Goal: Task Accomplishment & Management: Complete application form

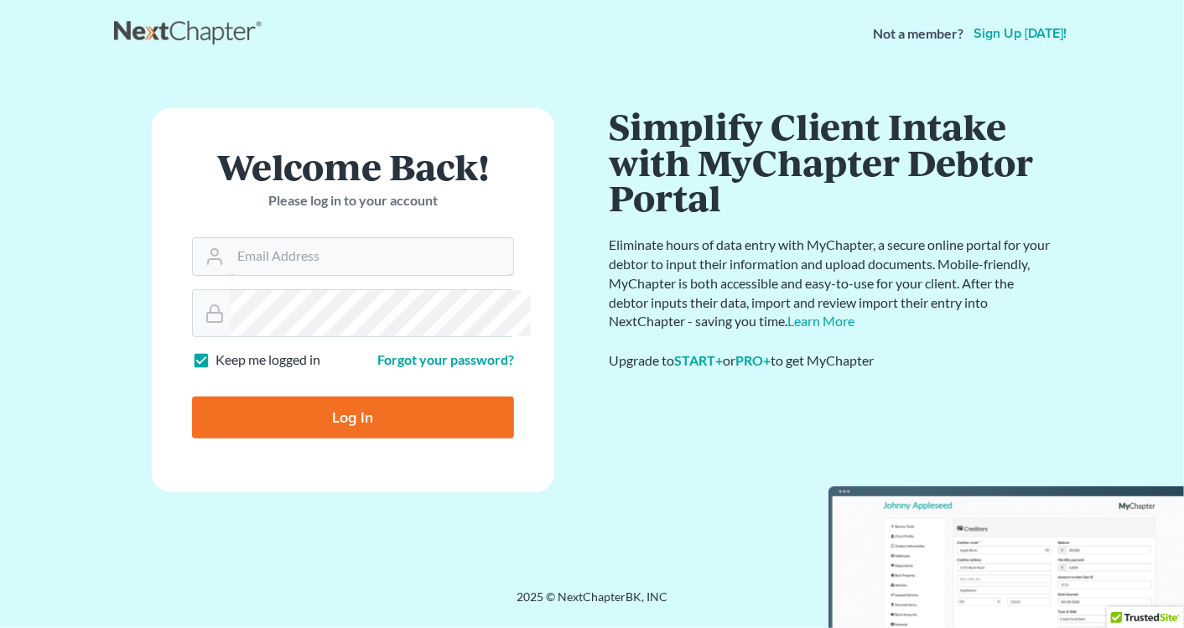
type input "[EMAIL_ADDRESS][DOMAIN_NAME]"
drag, startPoint x: 348, startPoint y: 528, endPoint x: 394, endPoint y: 538, distance: 47.2
click at [348, 439] on input "Log In" at bounding box center [353, 418] width 322 height 42
type input "Thinking..."
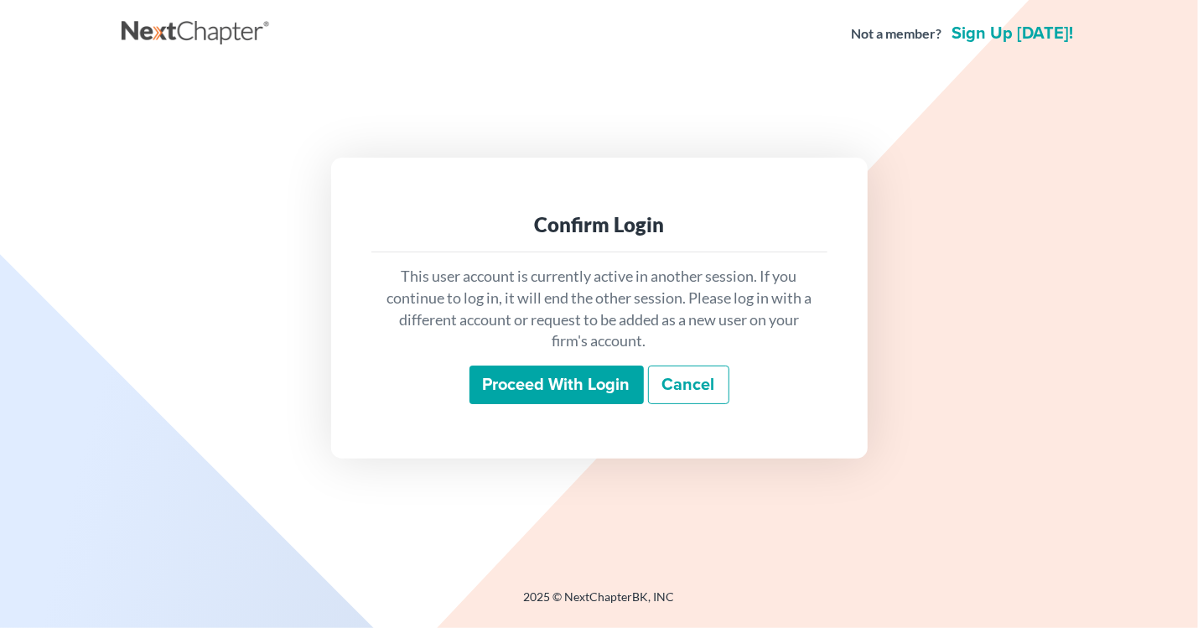
drag, startPoint x: 551, startPoint y: 401, endPoint x: 563, endPoint y: 401, distance: 11.7
click at [551, 401] on input "Proceed with login" at bounding box center [557, 385] width 174 height 39
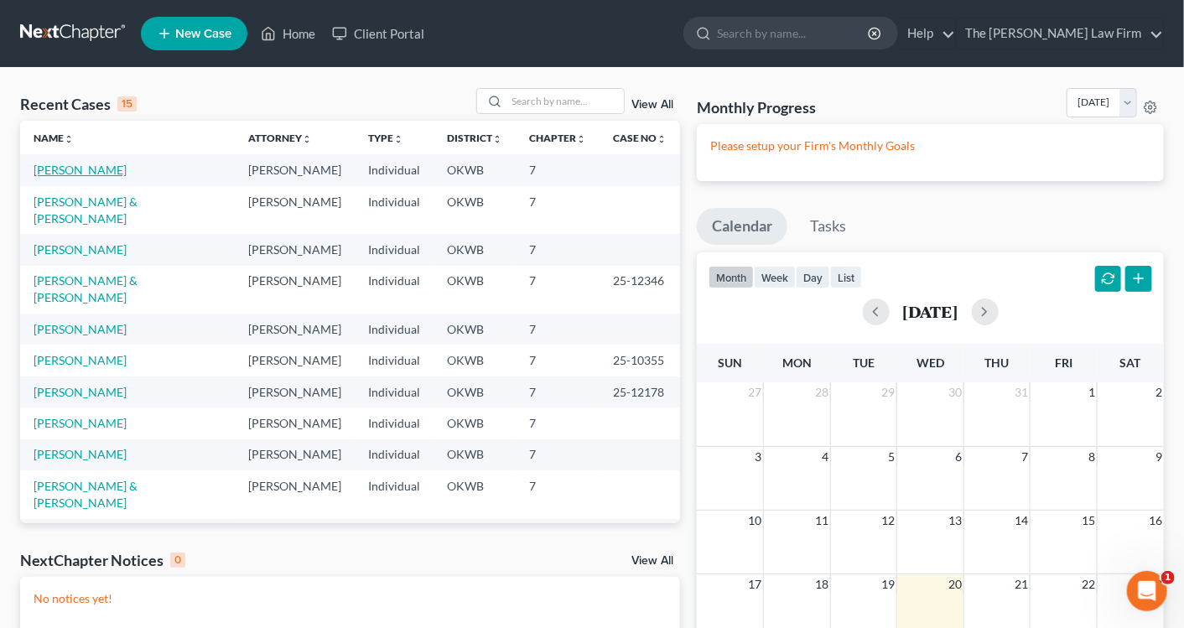
click at [64, 177] on link "[PERSON_NAME]" at bounding box center [80, 170] width 93 height 14
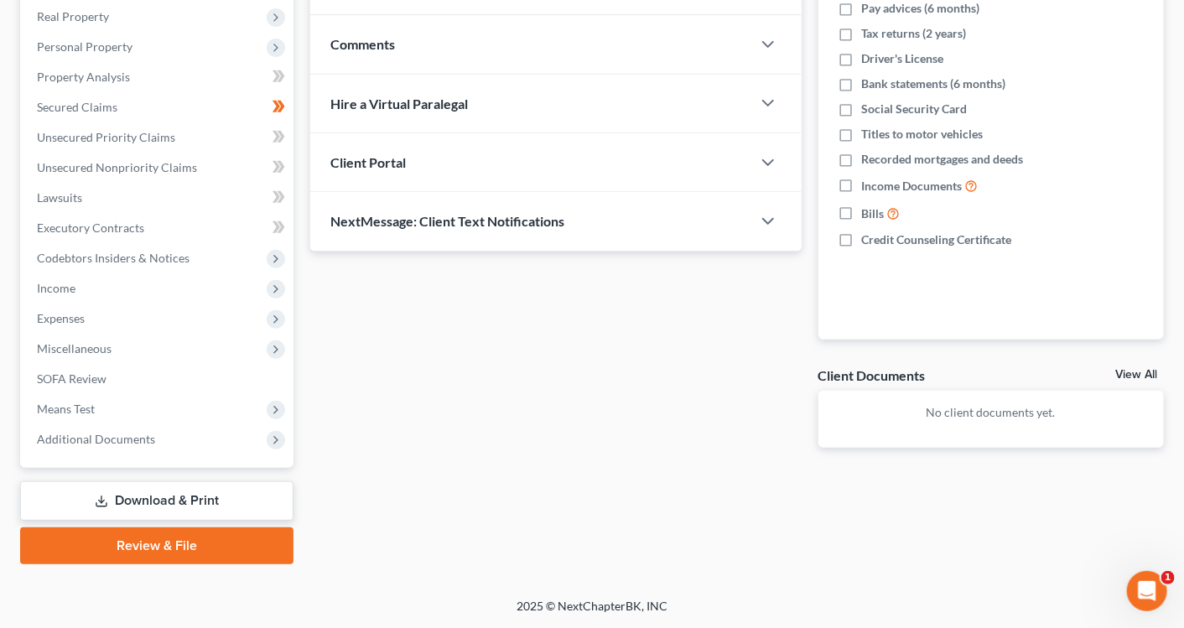
scroll to position [481, 0]
drag, startPoint x: 166, startPoint y: 532, endPoint x: 730, endPoint y: 402, distance: 578.3
click at [166, 532] on link "Review & File" at bounding box center [156, 545] width 273 height 37
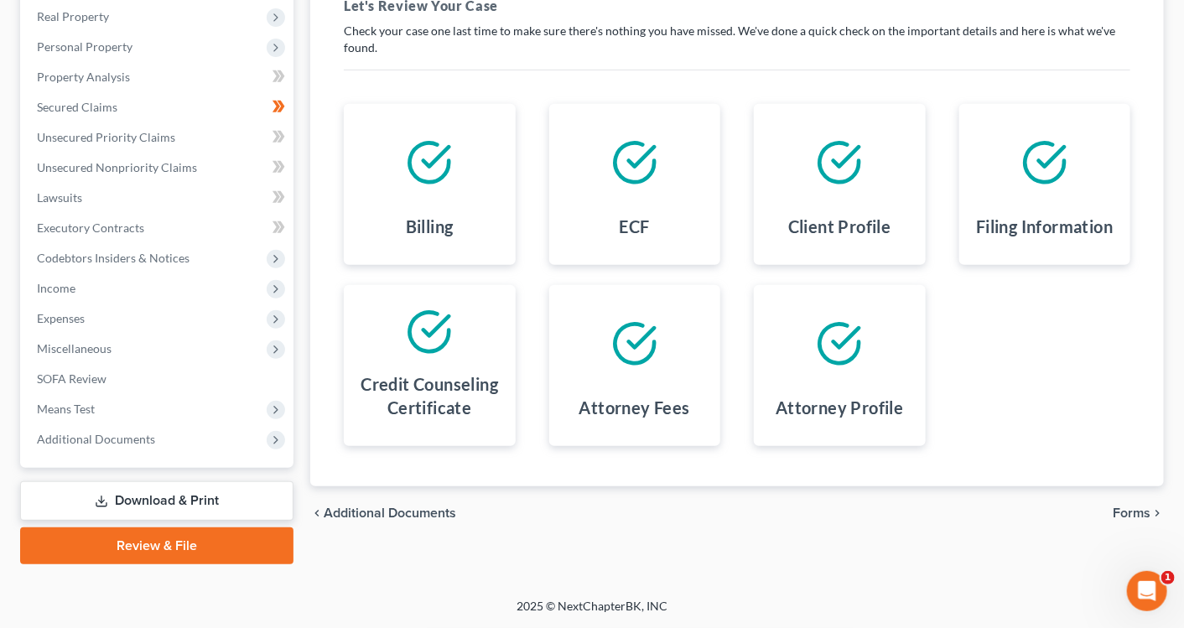
scroll to position [481, 0]
click at [1130, 507] on span "Forms" at bounding box center [1132, 513] width 38 height 13
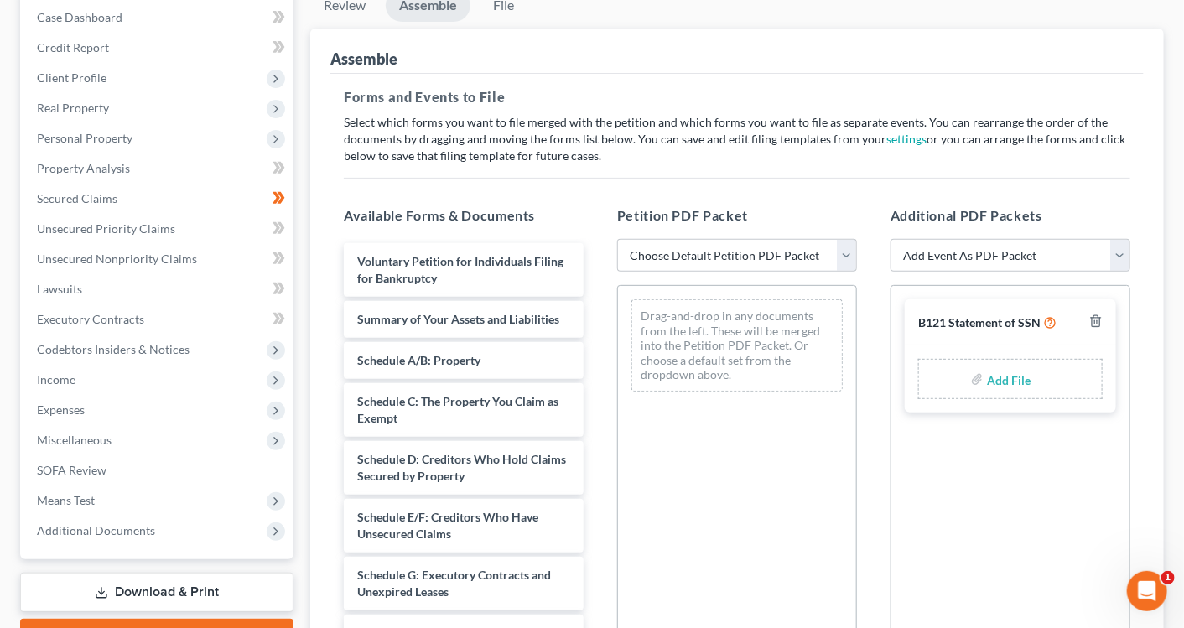
scroll to position [15, 0]
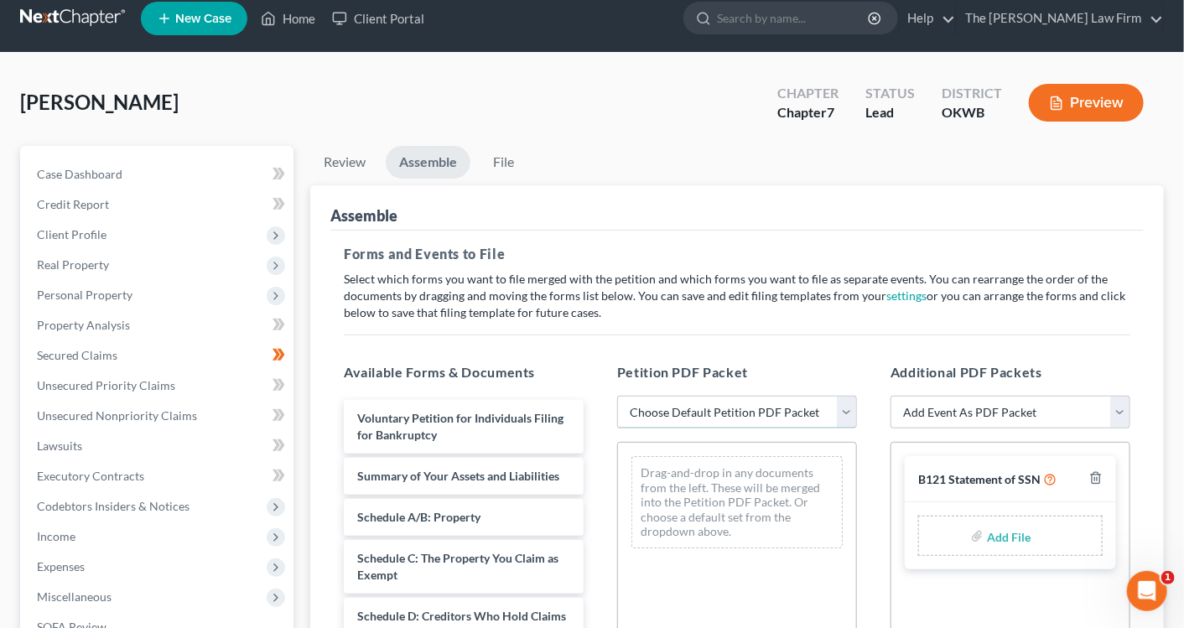
click at [757, 429] on select "Choose Default Petition PDF Packet Complete Bankruptcy Petition (all forms and …" at bounding box center [737, 413] width 240 height 34
select select "0"
click at [620, 429] on select "Choose Default Petition PDF Packet Complete Bankruptcy Petition (all forms and …" at bounding box center [737, 413] width 240 height 34
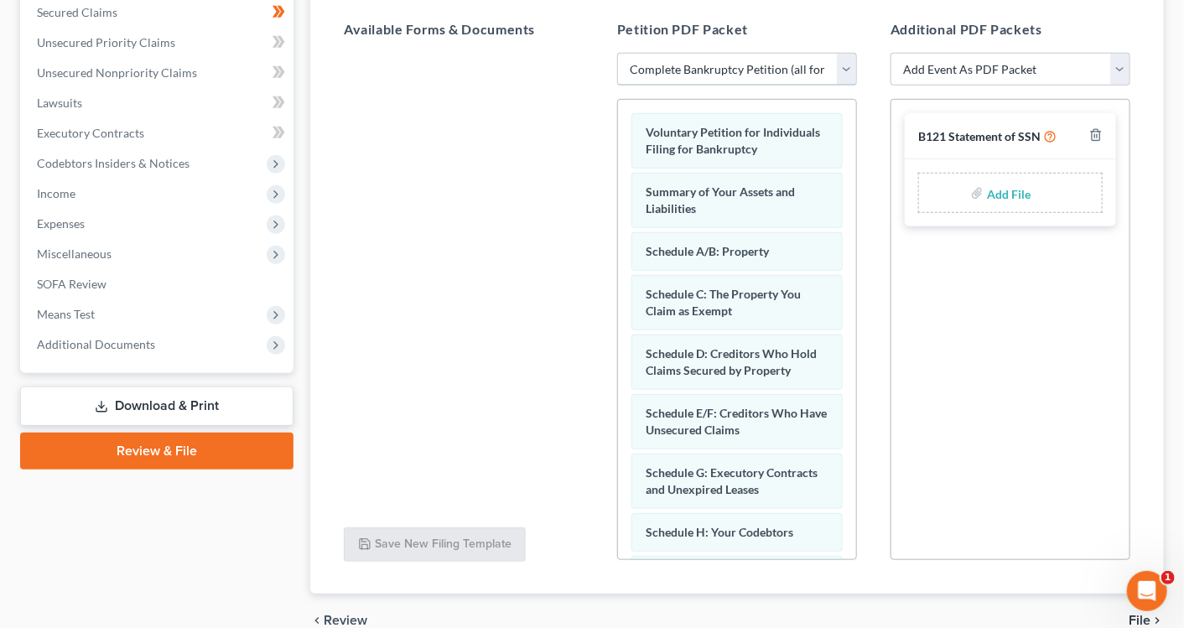
scroll to position [388, 0]
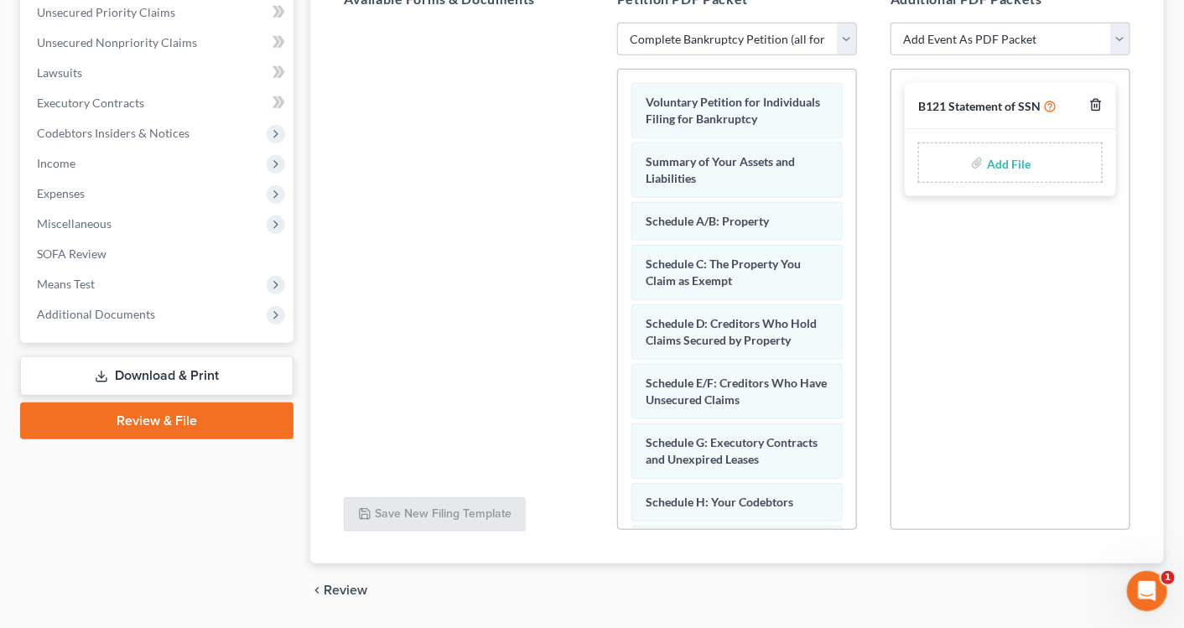
click at [1089, 112] on icon "button" at bounding box center [1095, 104] width 13 height 13
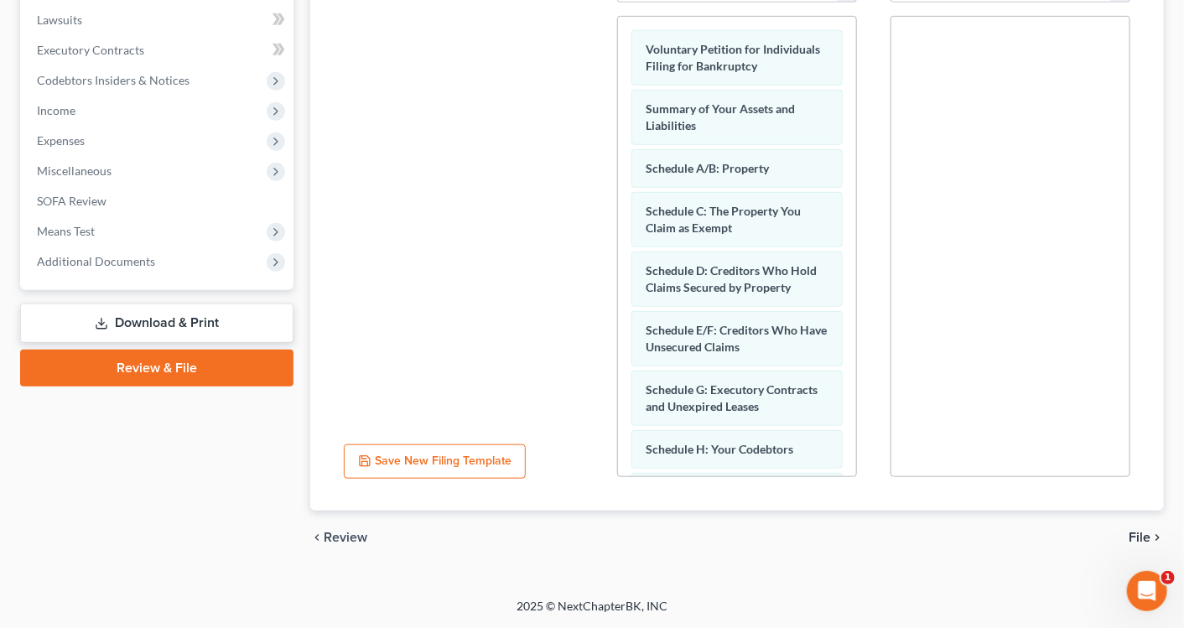
scroll to position [596, 0]
click at [1129, 531] on span "File" at bounding box center [1140, 537] width 22 height 13
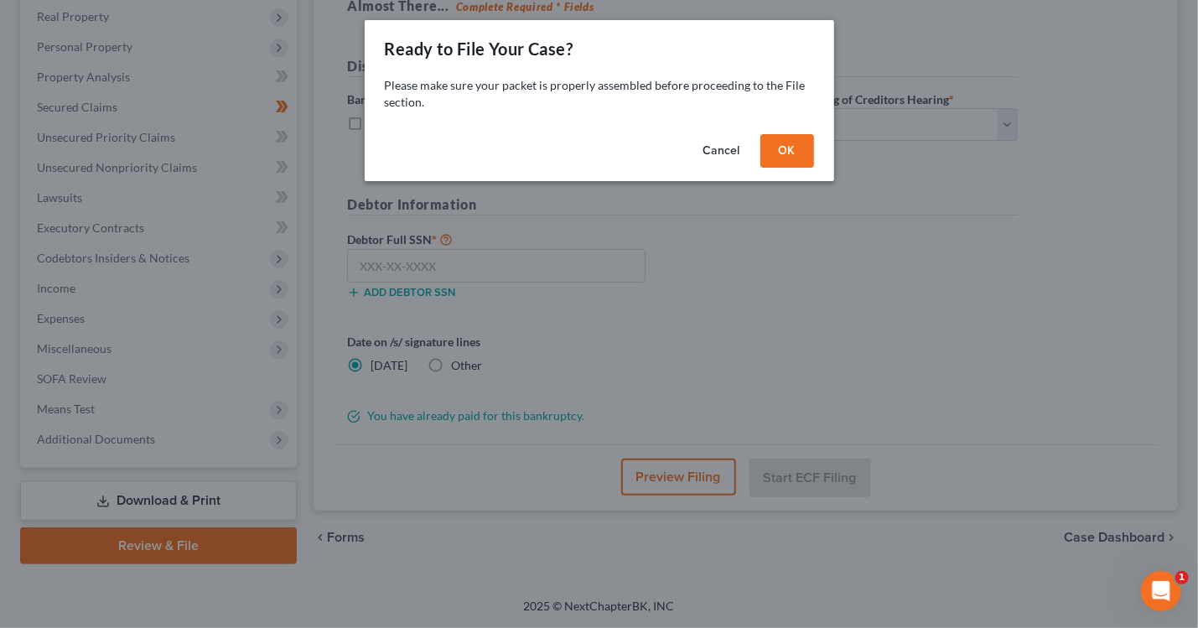
click at [814, 168] on button "OK" at bounding box center [788, 151] width 54 height 34
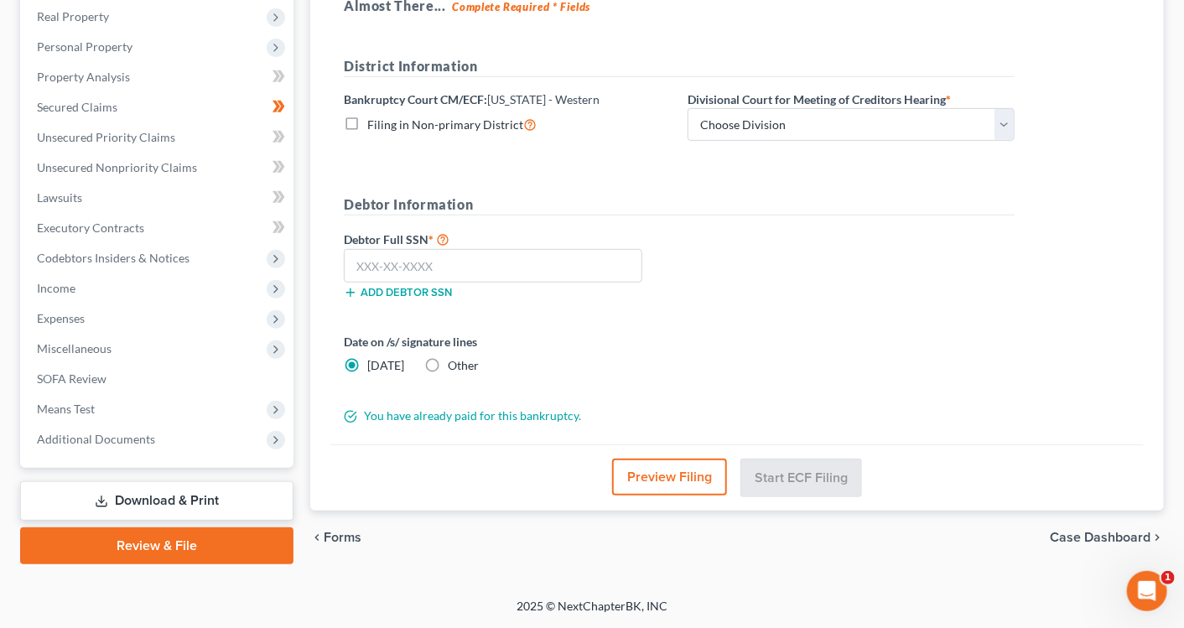
click at [460, 357] on label "Other" at bounding box center [463, 365] width 31 height 17
click at [460, 357] on input "Other" at bounding box center [460, 362] width 11 height 11
radio input "true"
radio input "false"
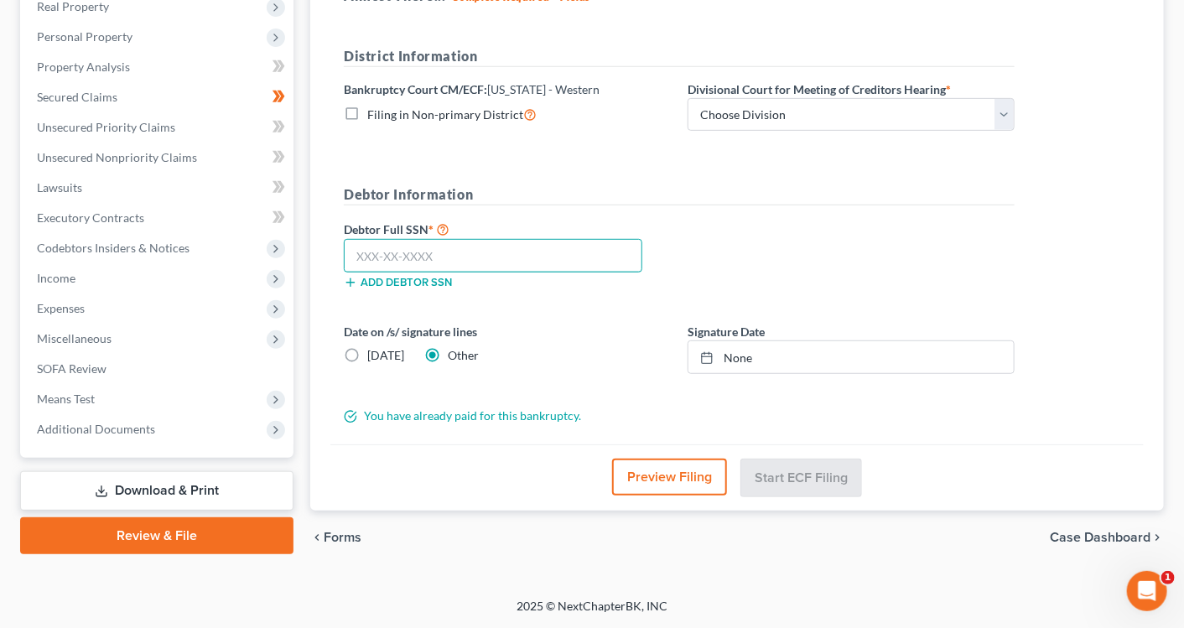
click at [566, 239] on input "text" at bounding box center [493, 256] width 299 height 34
type input "444-06-9349"
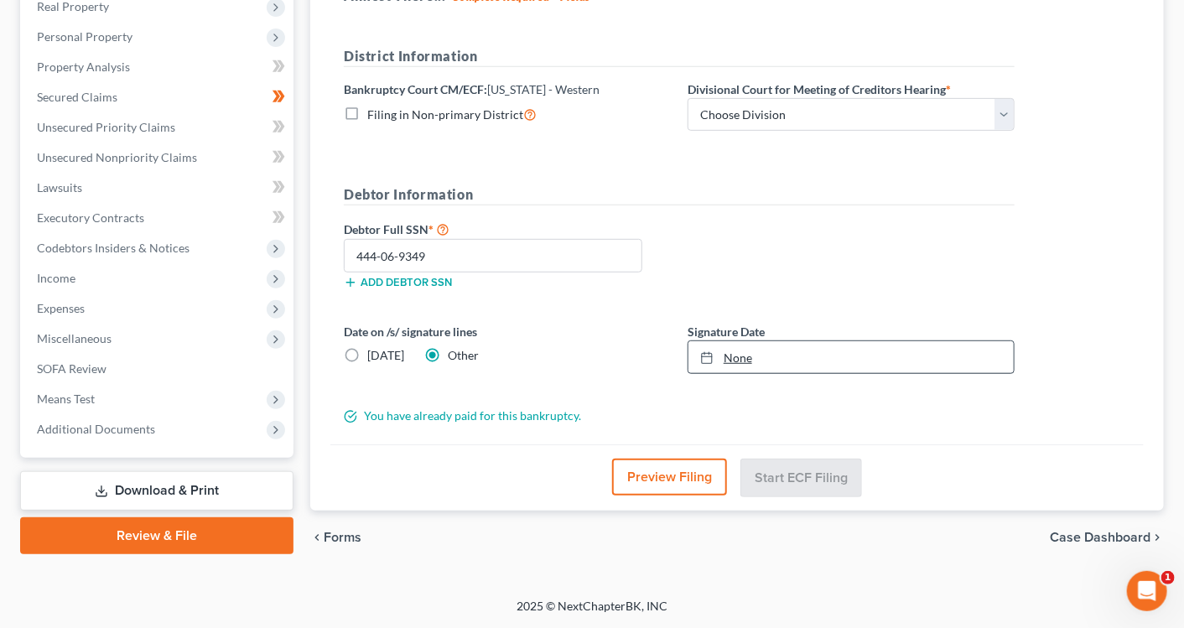
click at [873, 341] on link "None" at bounding box center [850, 357] width 325 height 32
type input "[DATE]"
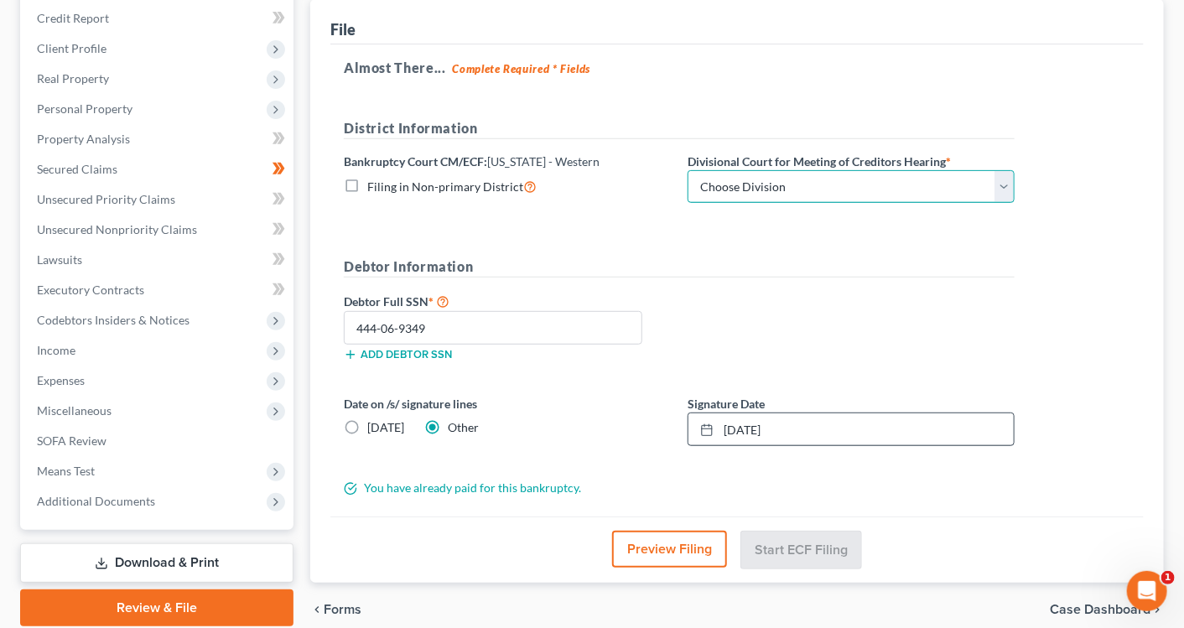
click at [927, 204] on select "Choose Division [US_STATE][GEOGRAPHIC_DATA]" at bounding box center [851, 187] width 327 height 34
select select "0"
click at [744, 204] on select "Choose Division [US_STATE][GEOGRAPHIC_DATA]" at bounding box center [851, 187] width 327 height 34
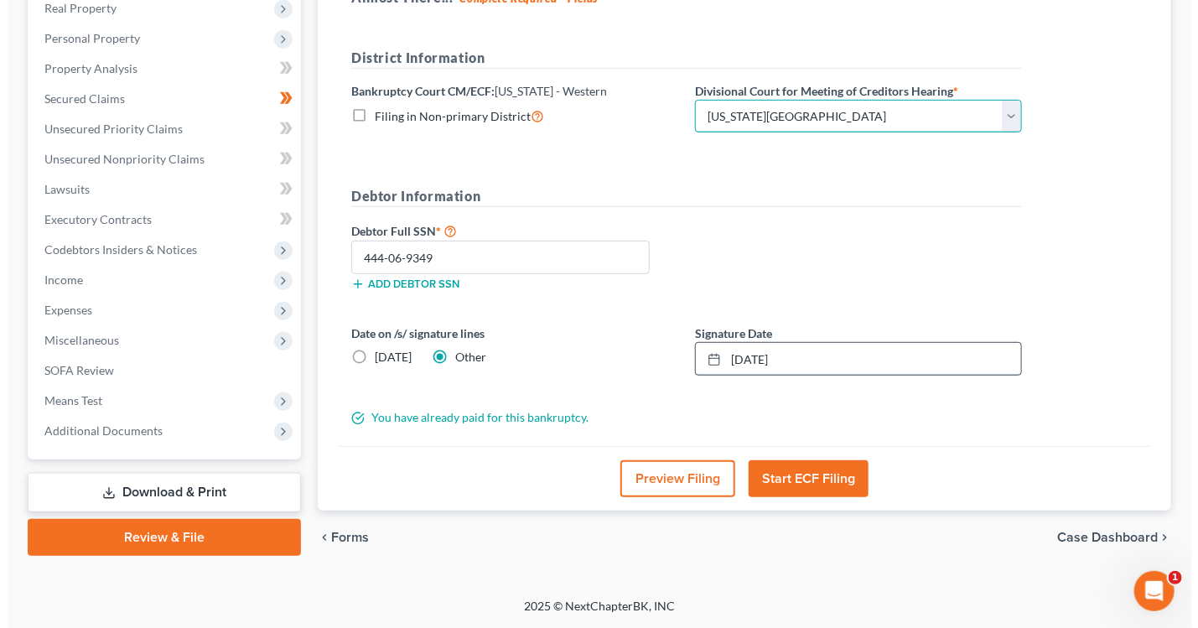
scroll to position [489, 0]
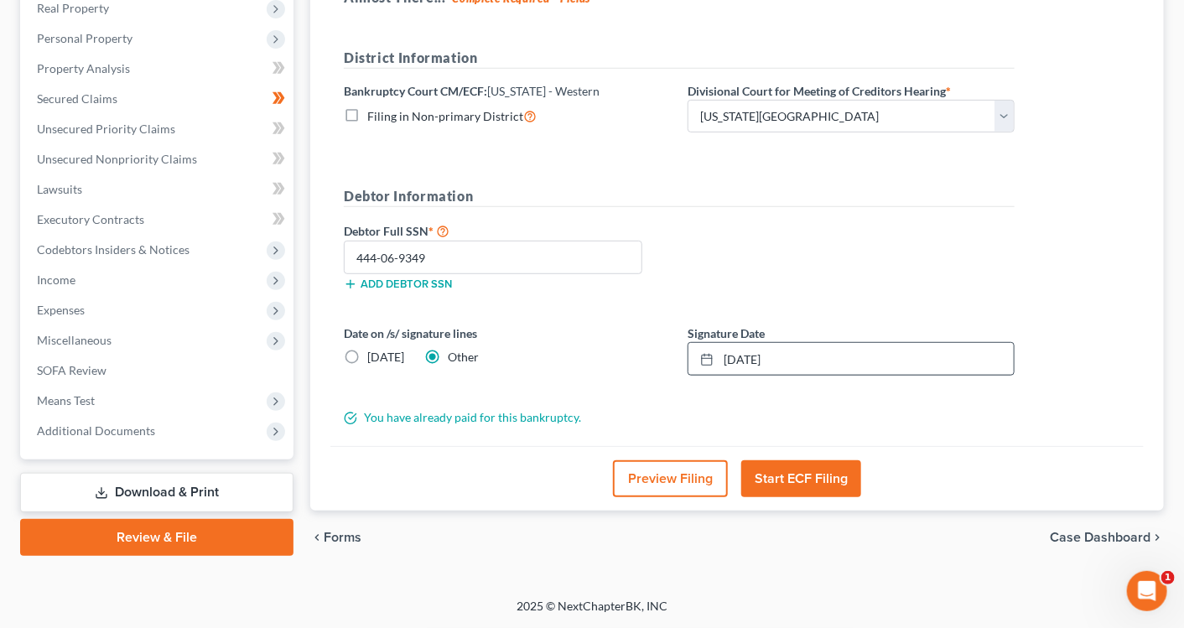
click at [805, 460] on button "Start ECF Filing" at bounding box center [801, 478] width 120 height 37
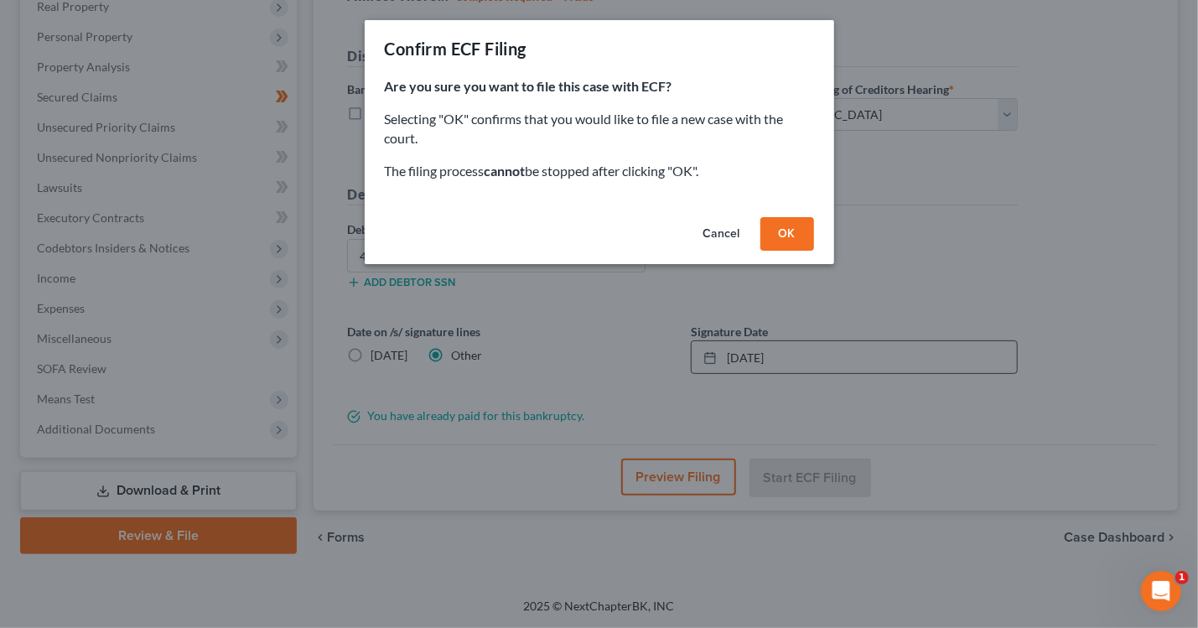
click at [814, 251] on button "OK" at bounding box center [788, 234] width 54 height 34
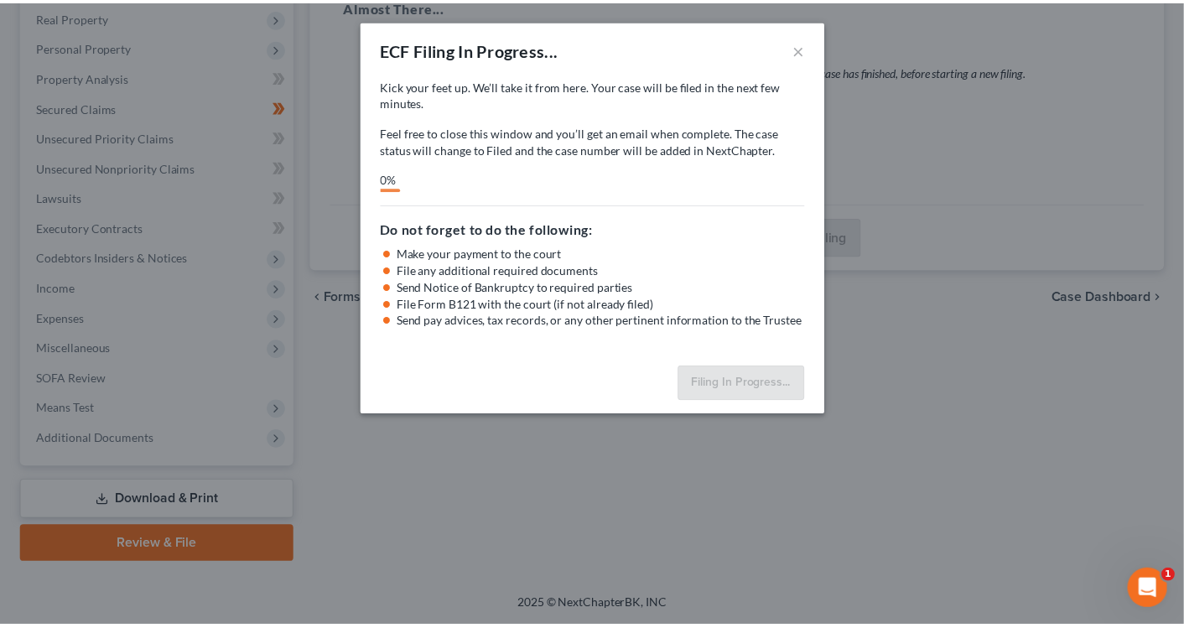
scroll to position [481, 0]
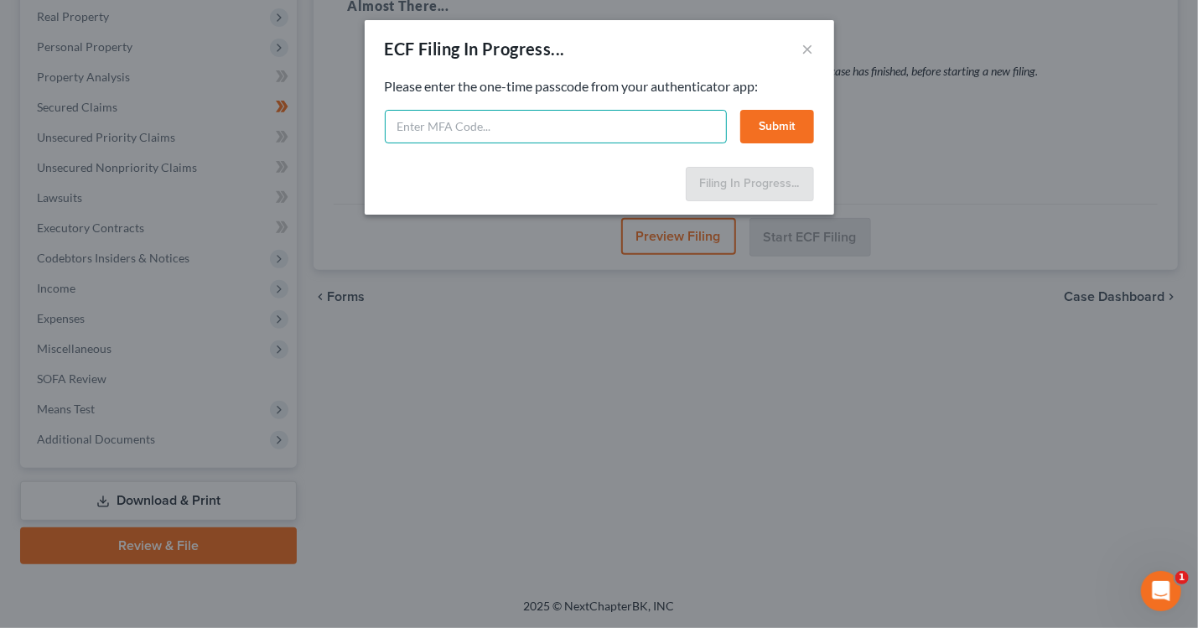
click at [538, 143] on input "text" at bounding box center [556, 127] width 342 height 34
type input "760848"
click at [814, 143] on button "Submit" at bounding box center [777, 127] width 74 height 34
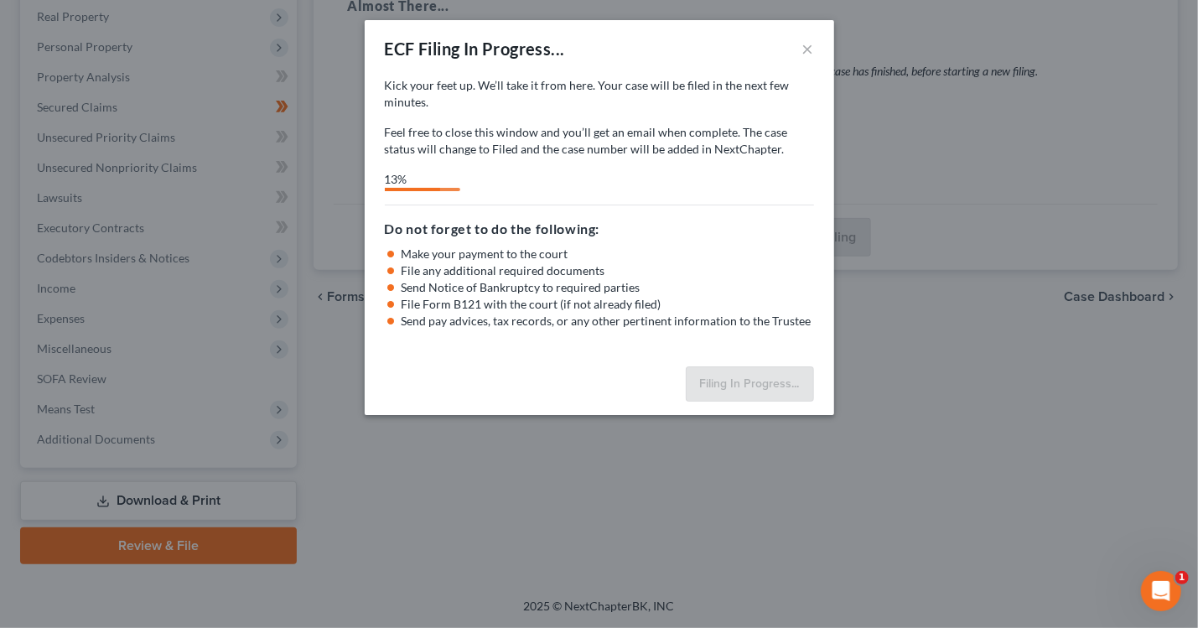
select select "0"
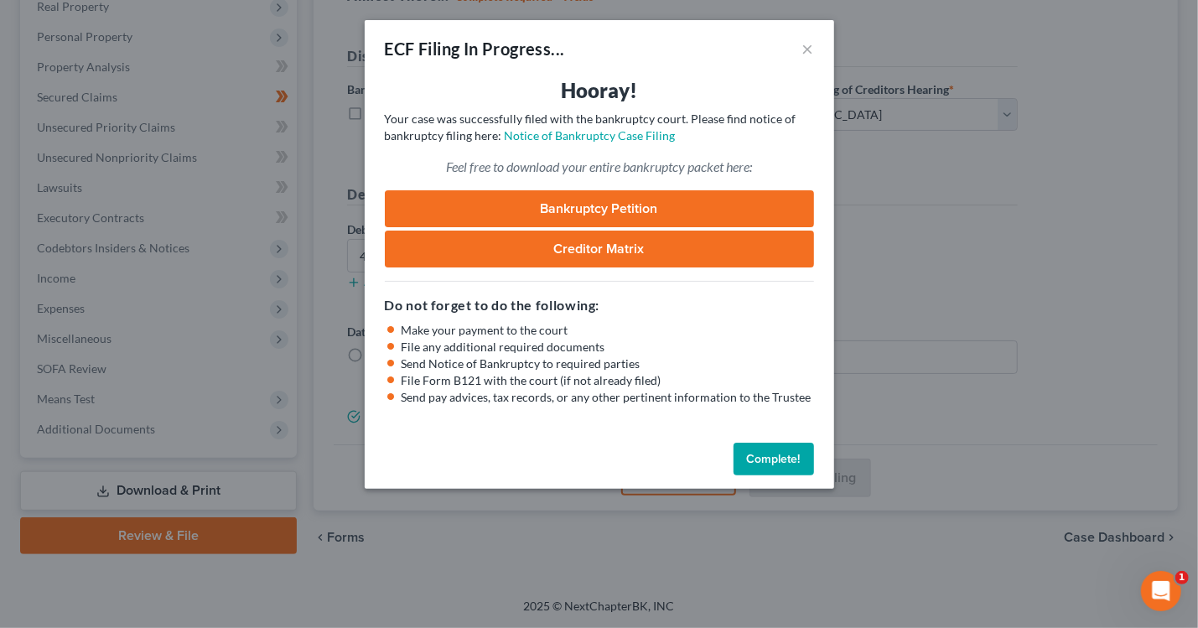
click at [786, 476] on button "Complete!" at bounding box center [774, 460] width 81 height 34
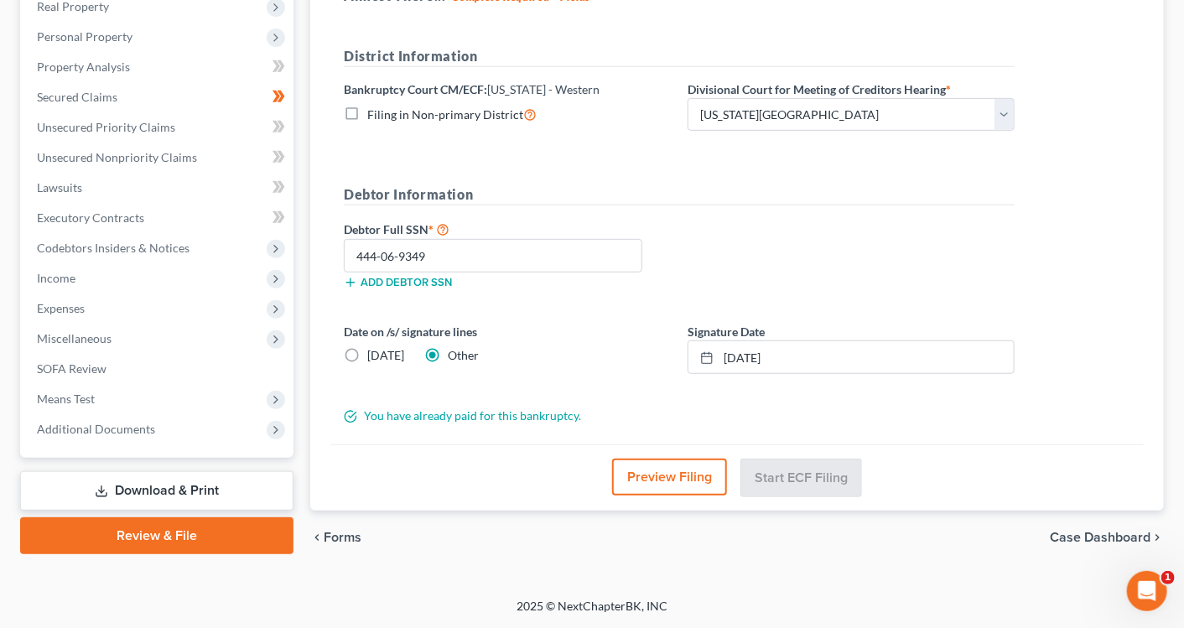
scroll to position [0, 0]
